Goal: Task Accomplishment & Management: Manage account settings

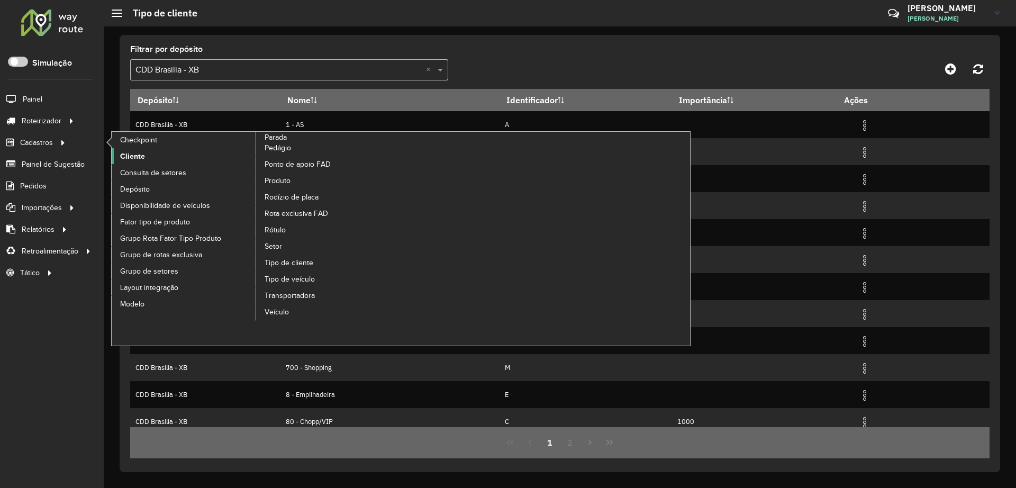
click at [125, 155] on span "Cliente" at bounding box center [132, 156] width 25 height 11
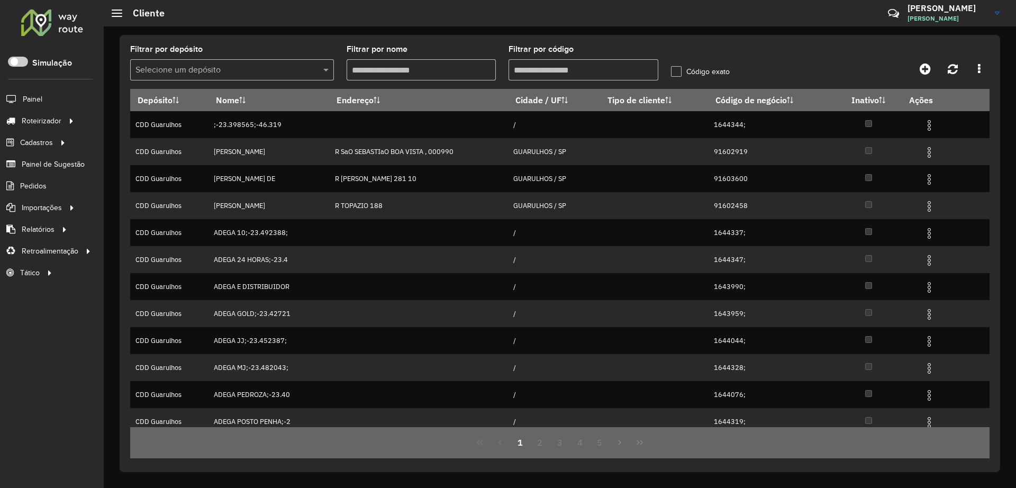
click at [187, 70] on input "text" at bounding box center [221, 70] width 172 height 13
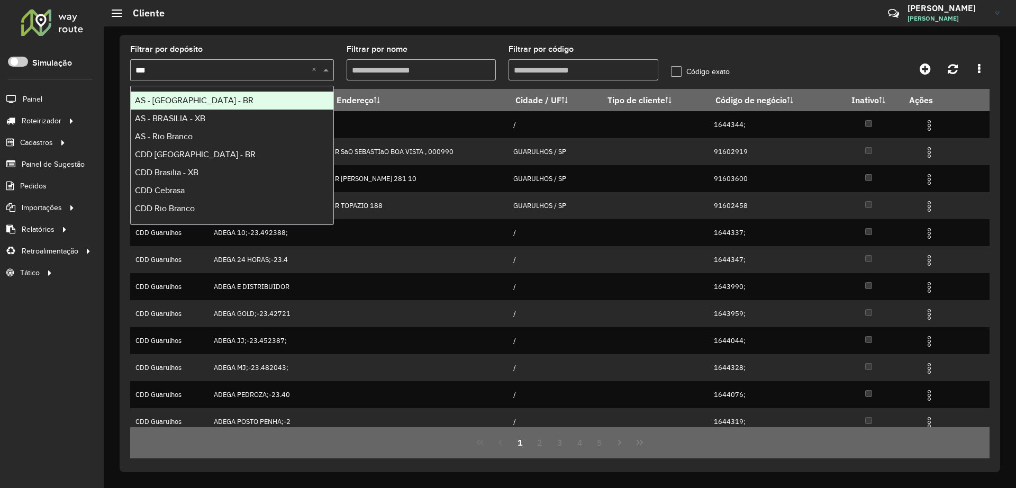
type input "****"
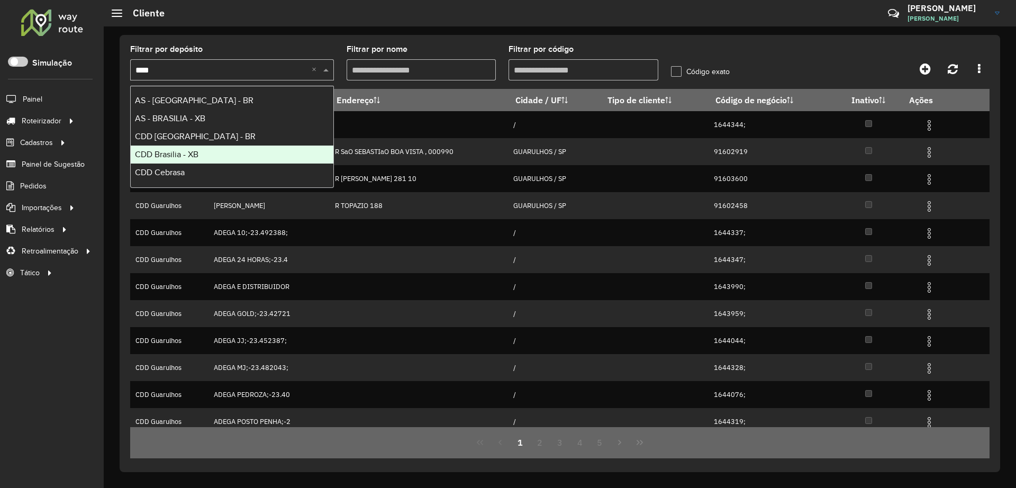
click at [191, 159] on div "CDD Brasilia - XB" at bounding box center [232, 155] width 203 height 18
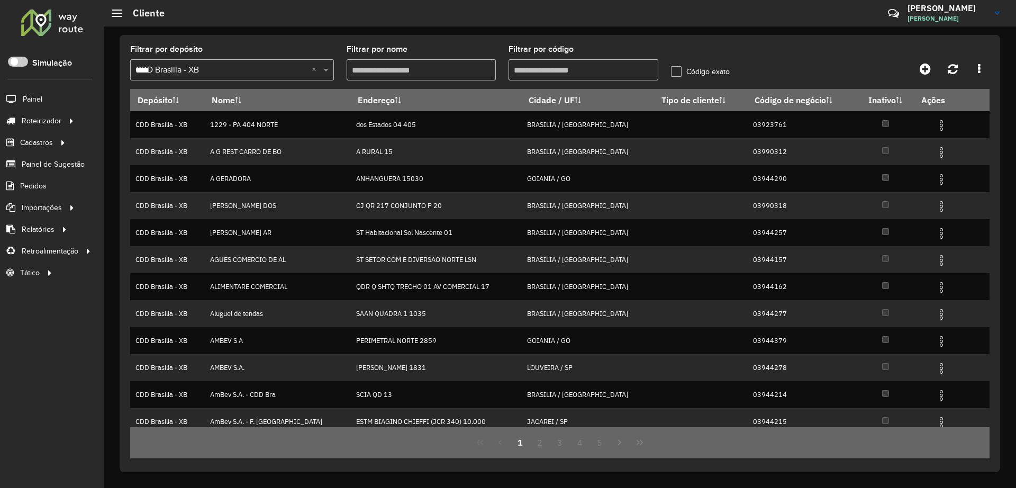
click at [568, 62] on input "Filtrar por código" at bounding box center [584, 69] width 150 height 21
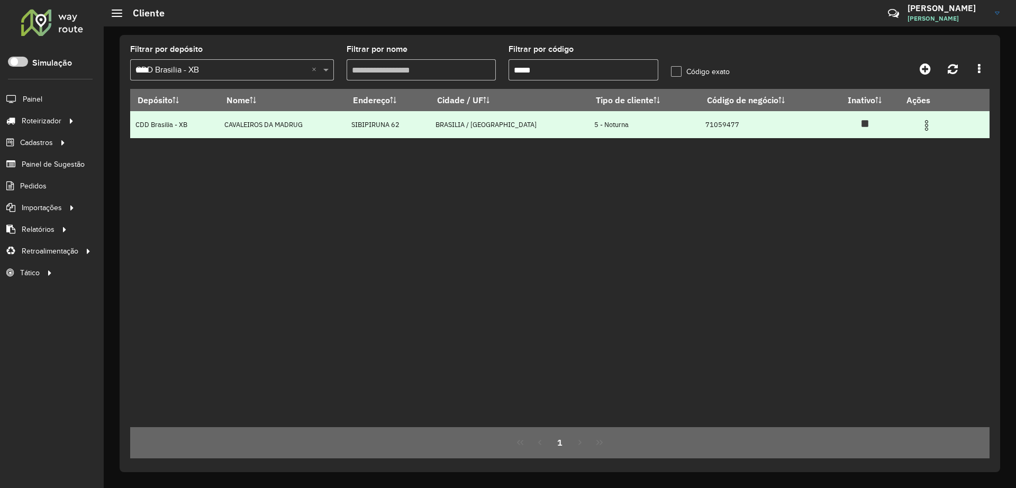
type input "*****"
click at [922, 125] on img at bounding box center [926, 125] width 13 height 13
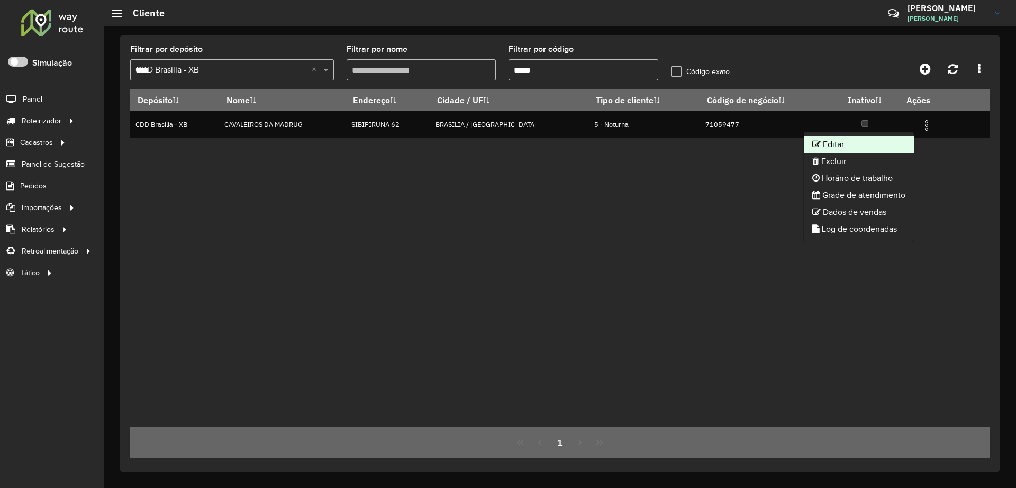
click at [852, 146] on li "Editar" at bounding box center [859, 144] width 110 height 17
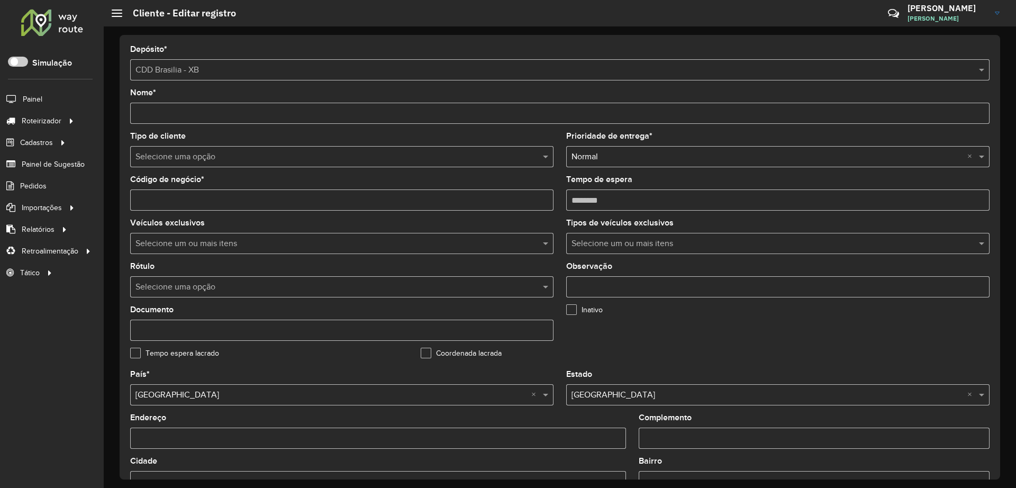
click at [714, 342] on formly-field "Inativo" at bounding box center [705, 327] width 291 height 43
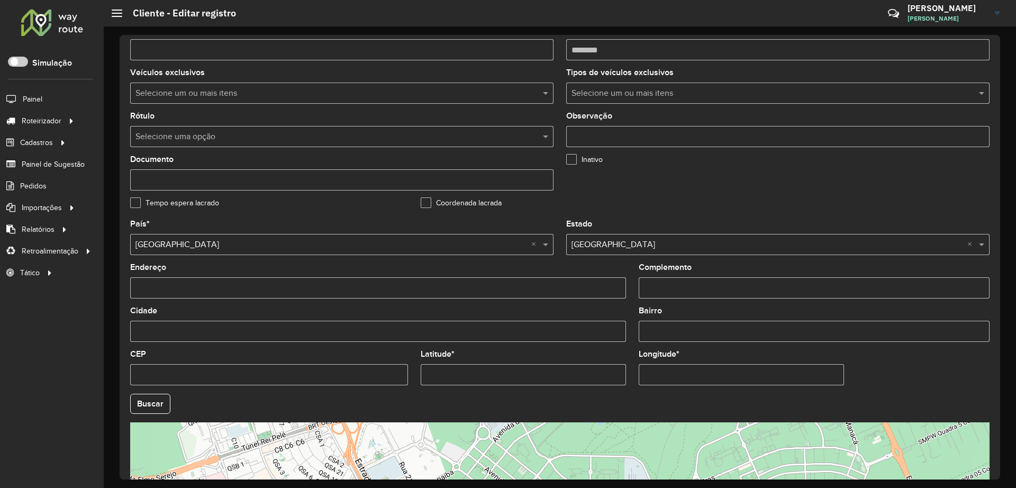
scroll to position [300, 0]
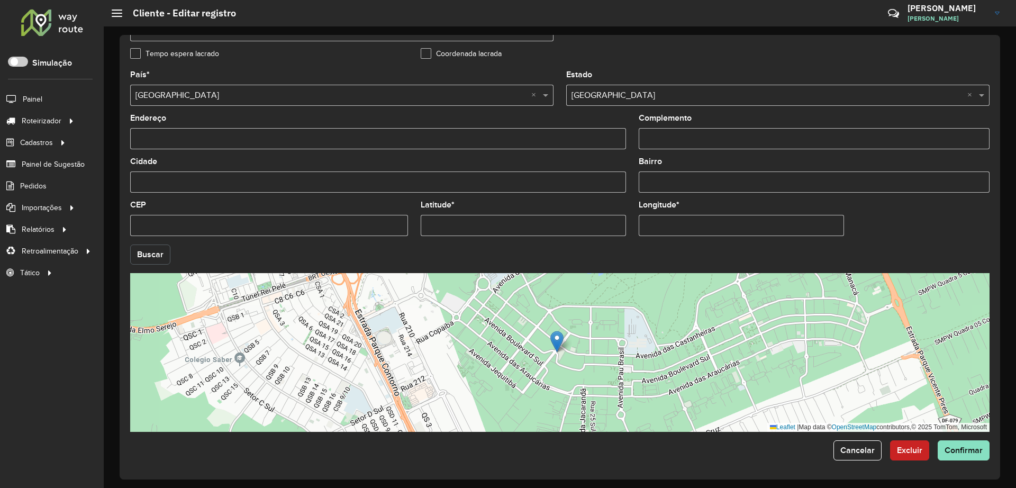
click at [158, 257] on button "Buscar" at bounding box center [150, 255] width 40 height 20
click at [950, 446] on span "Confirmar" at bounding box center [964, 450] width 38 height 9
